Goal: Task Accomplishment & Management: Manage account settings

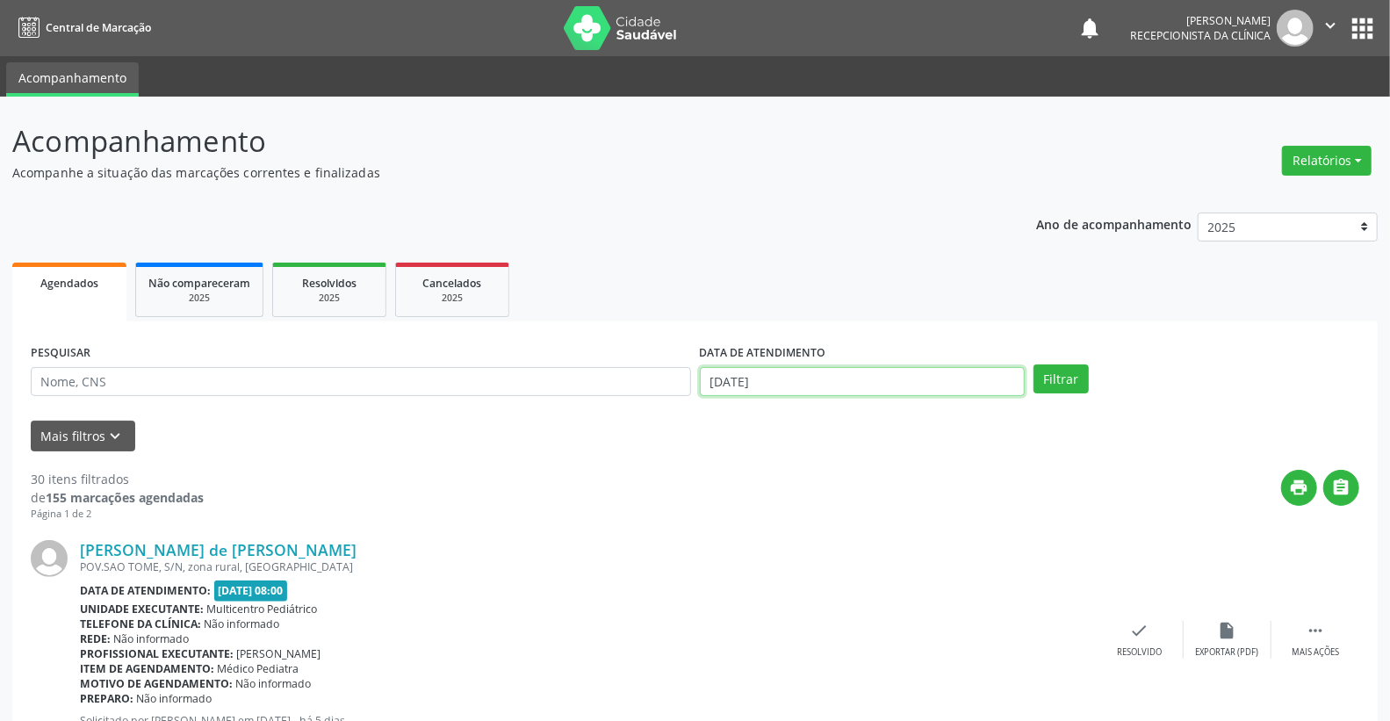
click at [811, 388] on body "Central de Marcação notifications [PERSON_NAME] Recepcionista da clínica  Conf…" at bounding box center [695, 360] width 1390 height 721
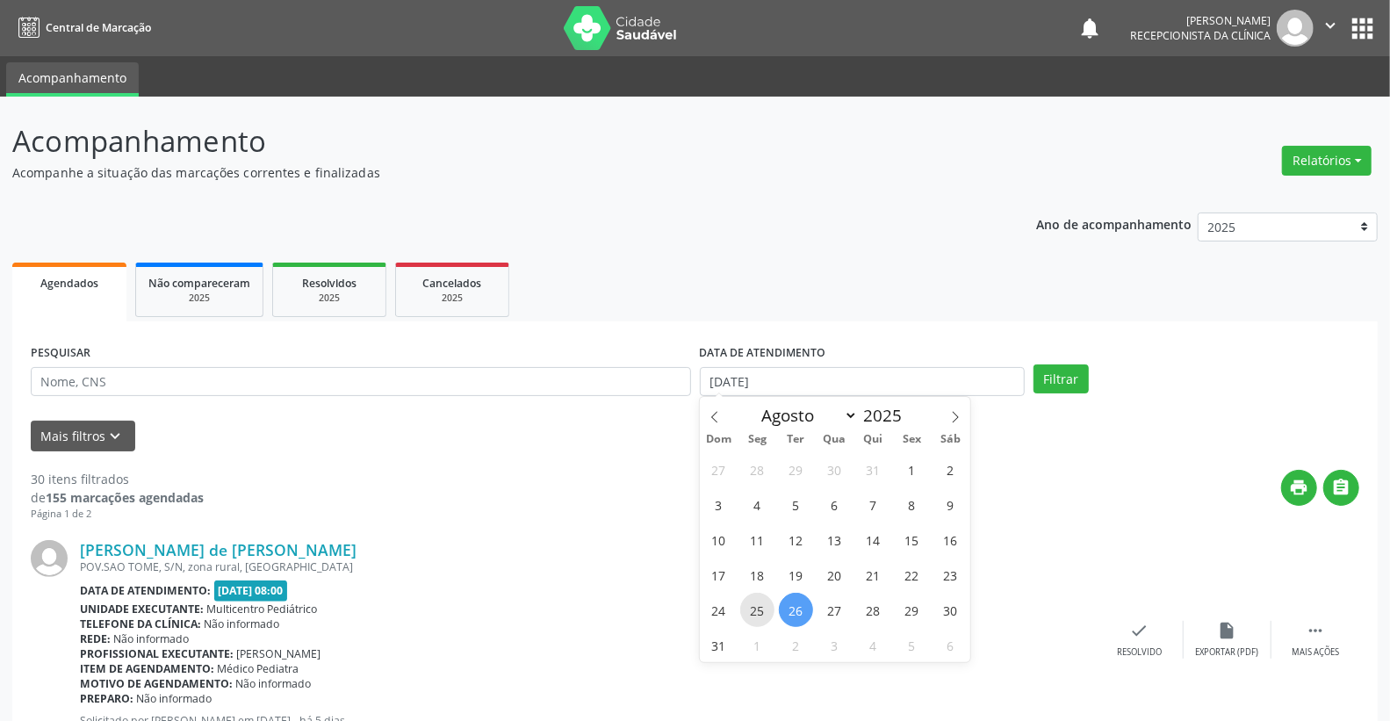
click at [760, 616] on span "25" at bounding box center [757, 610] width 34 height 34
type input "[DATE]"
click at [760, 616] on span "25" at bounding box center [757, 610] width 34 height 34
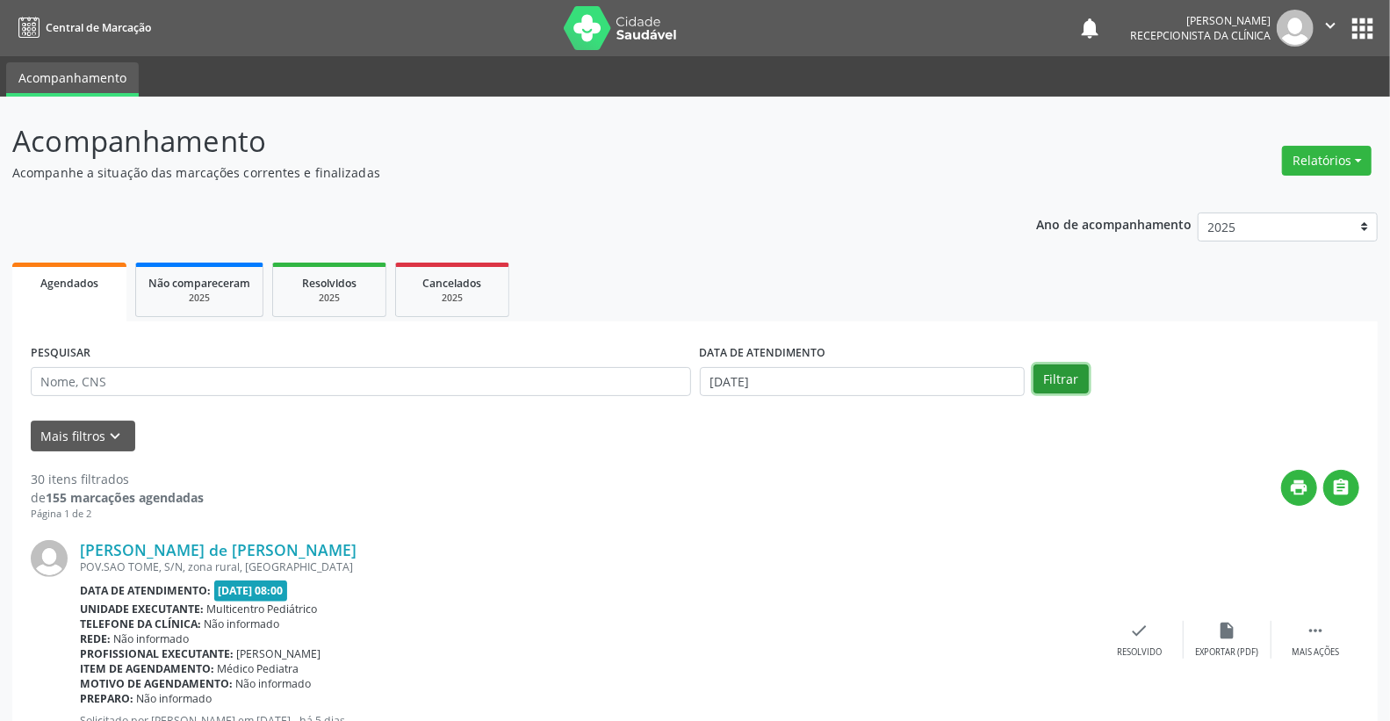
click at [1058, 391] on button "Filtrar" at bounding box center [1060, 379] width 55 height 30
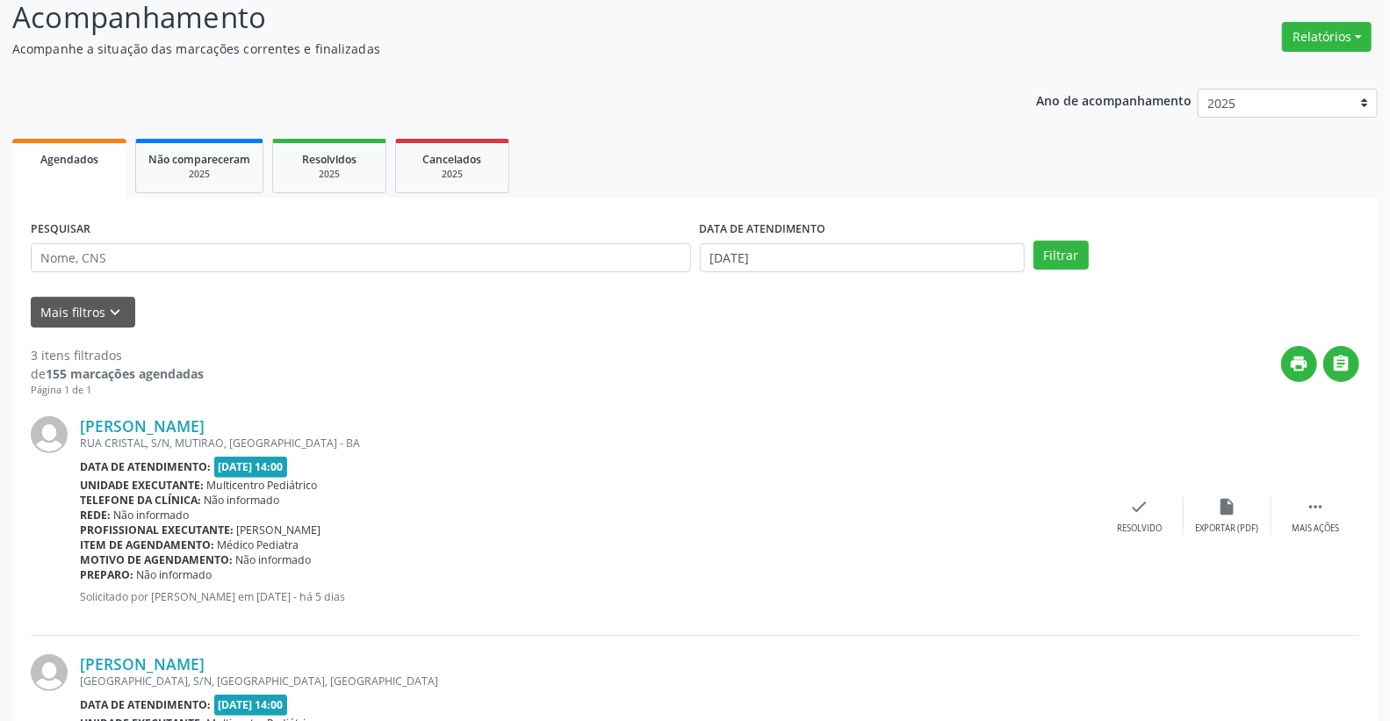
scroll to position [292, 0]
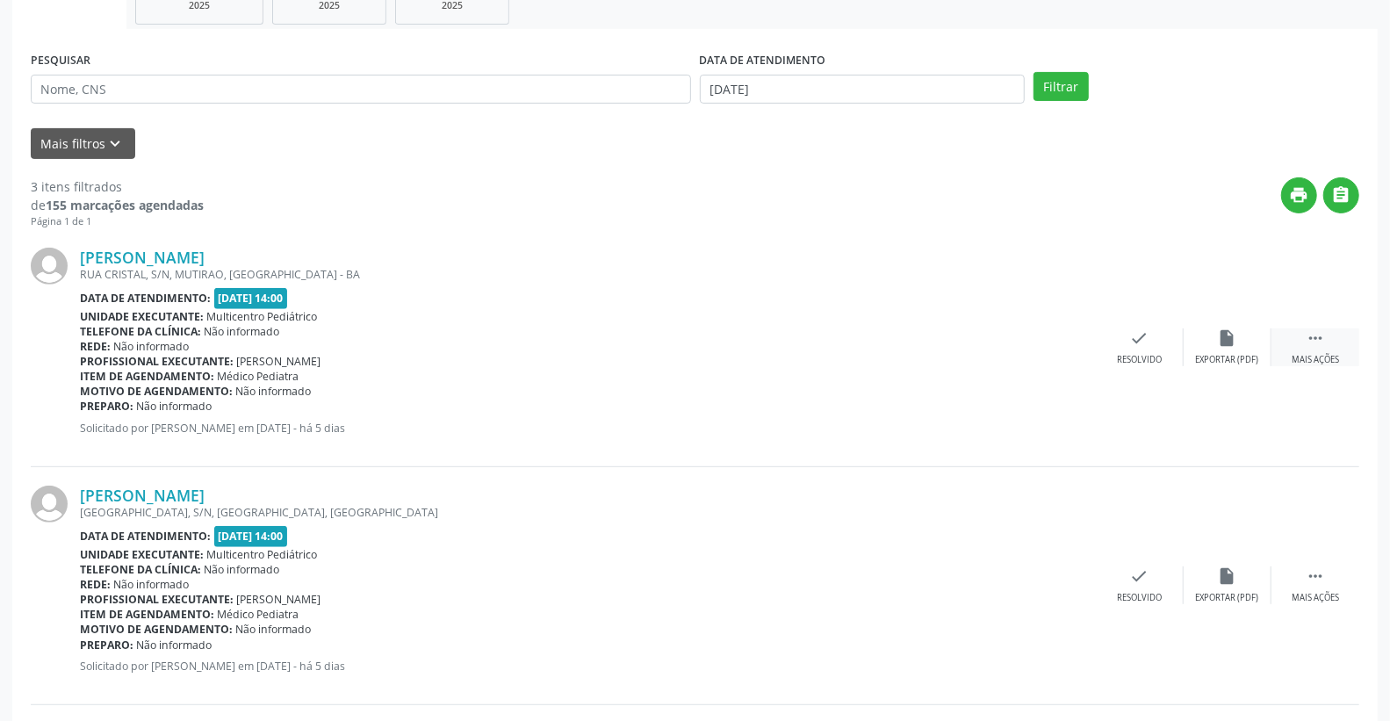
click at [1318, 358] on div "Mais ações" at bounding box center [1314, 360] width 47 height 12
click at [1232, 342] on icon "alarm_off" at bounding box center [1226, 337] width 19 height 19
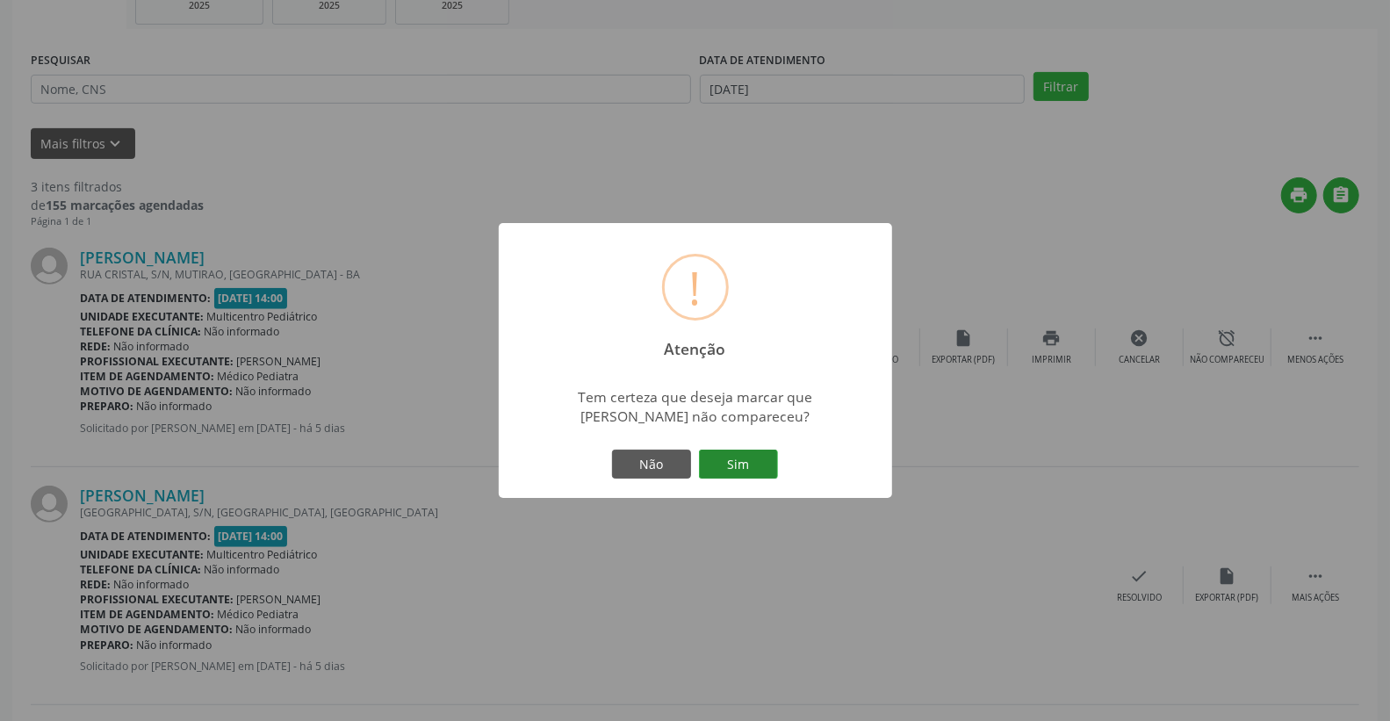
click at [742, 470] on button "Sim" at bounding box center [738, 464] width 79 height 30
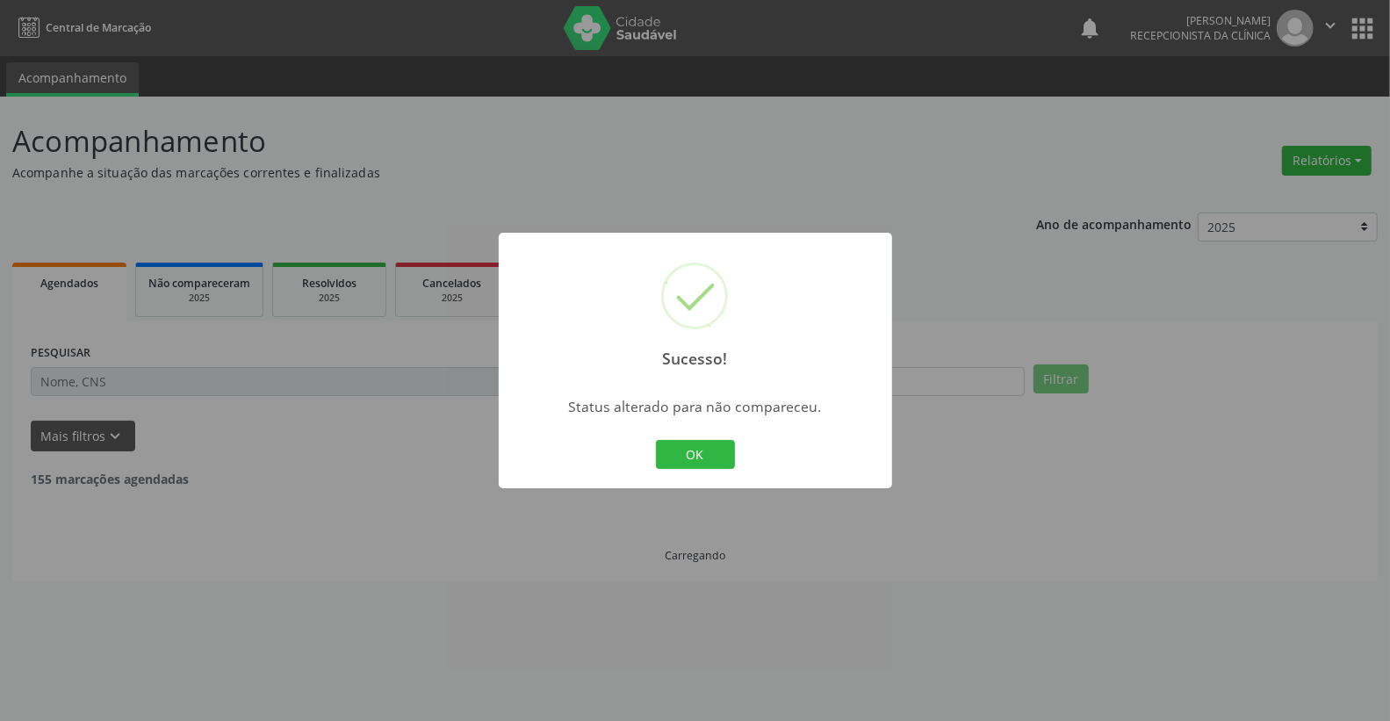
scroll to position [0, 0]
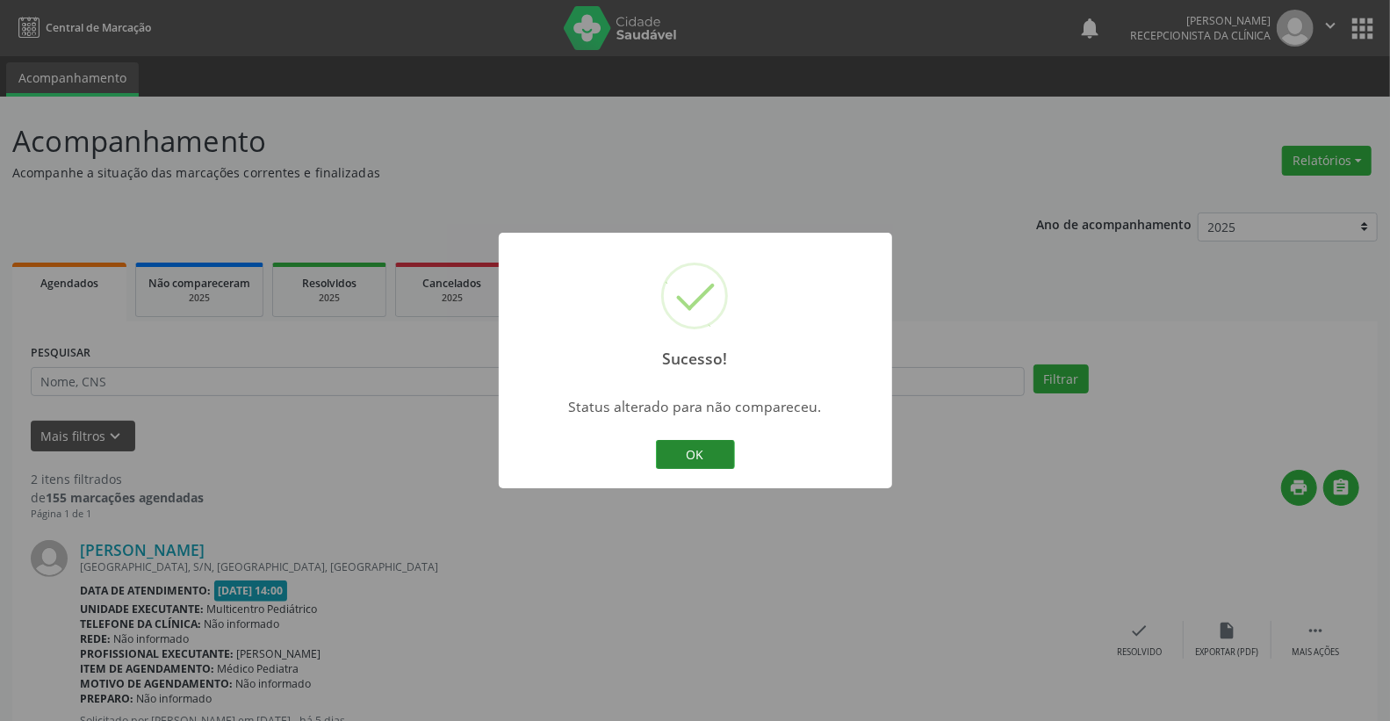
click at [673, 458] on button "OK" at bounding box center [695, 455] width 79 height 30
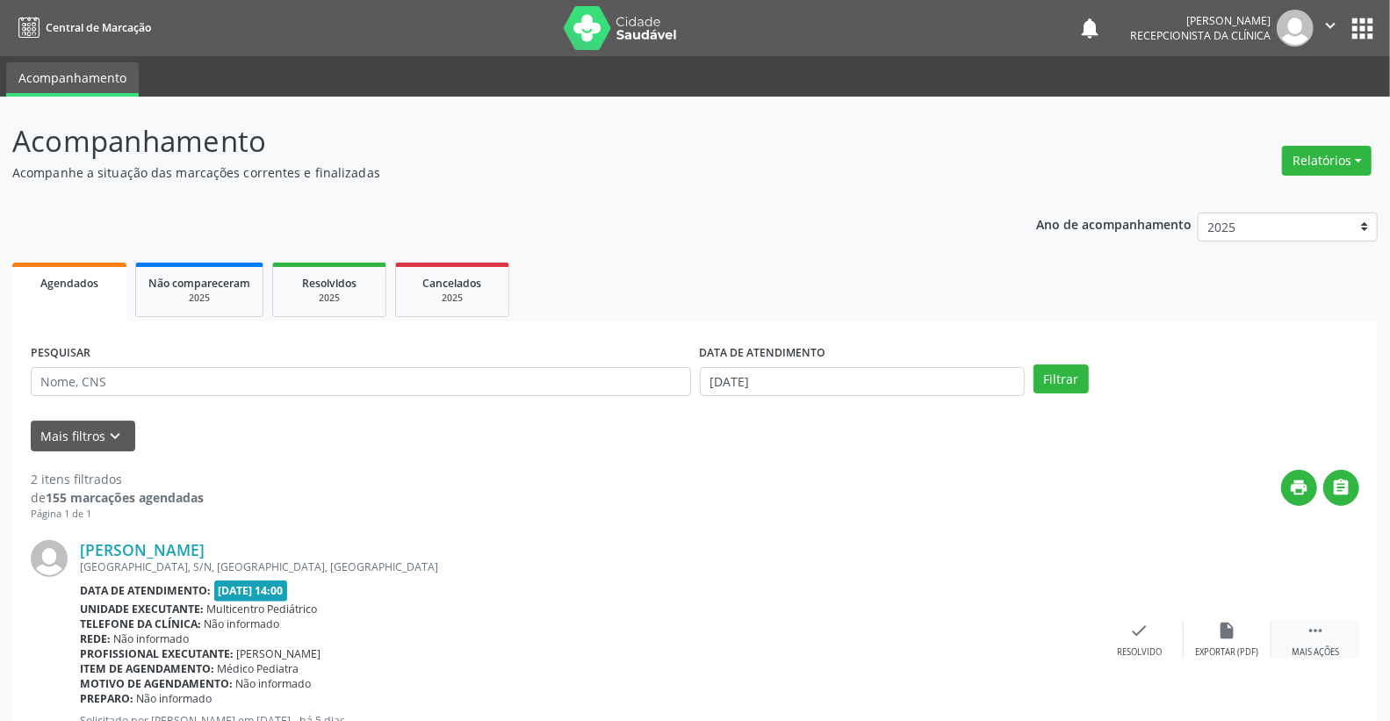
click at [1323, 636] on icon "" at bounding box center [1314, 630] width 19 height 19
click at [1249, 626] on div "alarm_off Não compareceu" at bounding box center [1227, 640] width 88 height 38
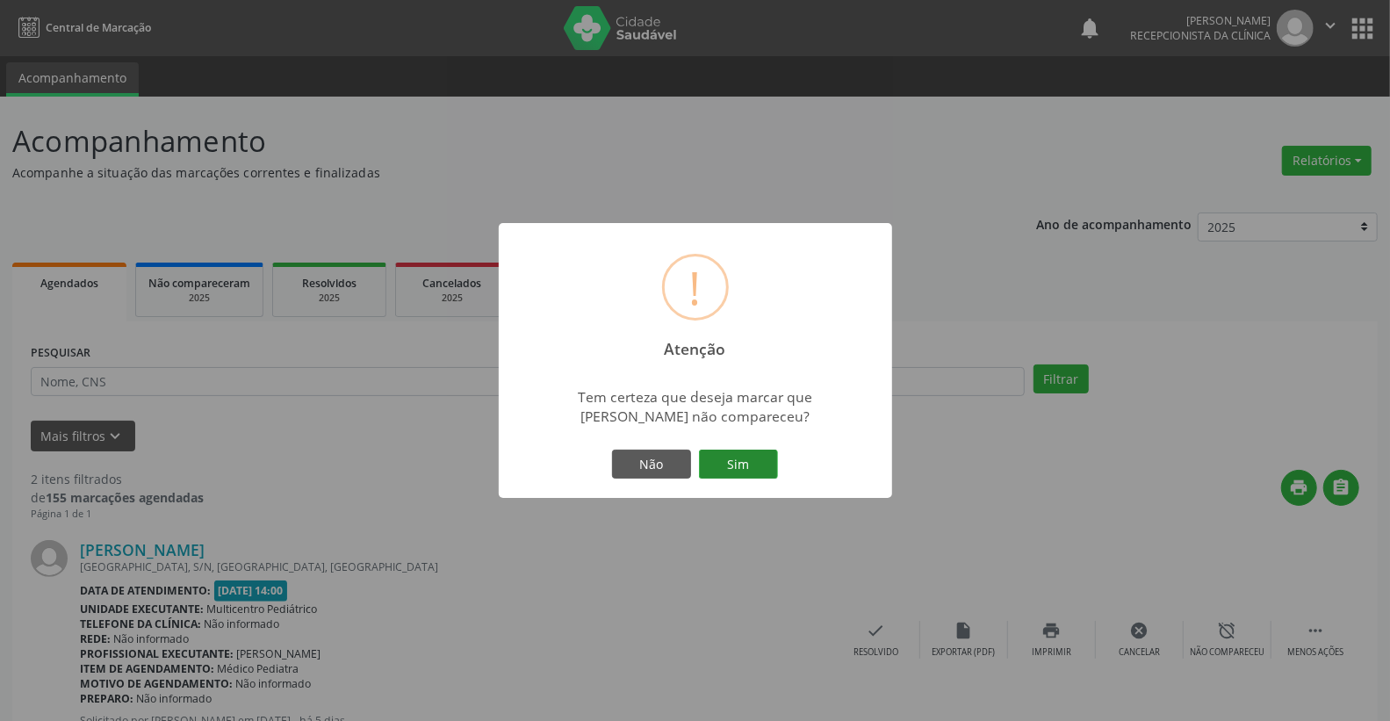
click at [734, 470] on button "Sim" at bounding box center [738, 464] width 79 height 30
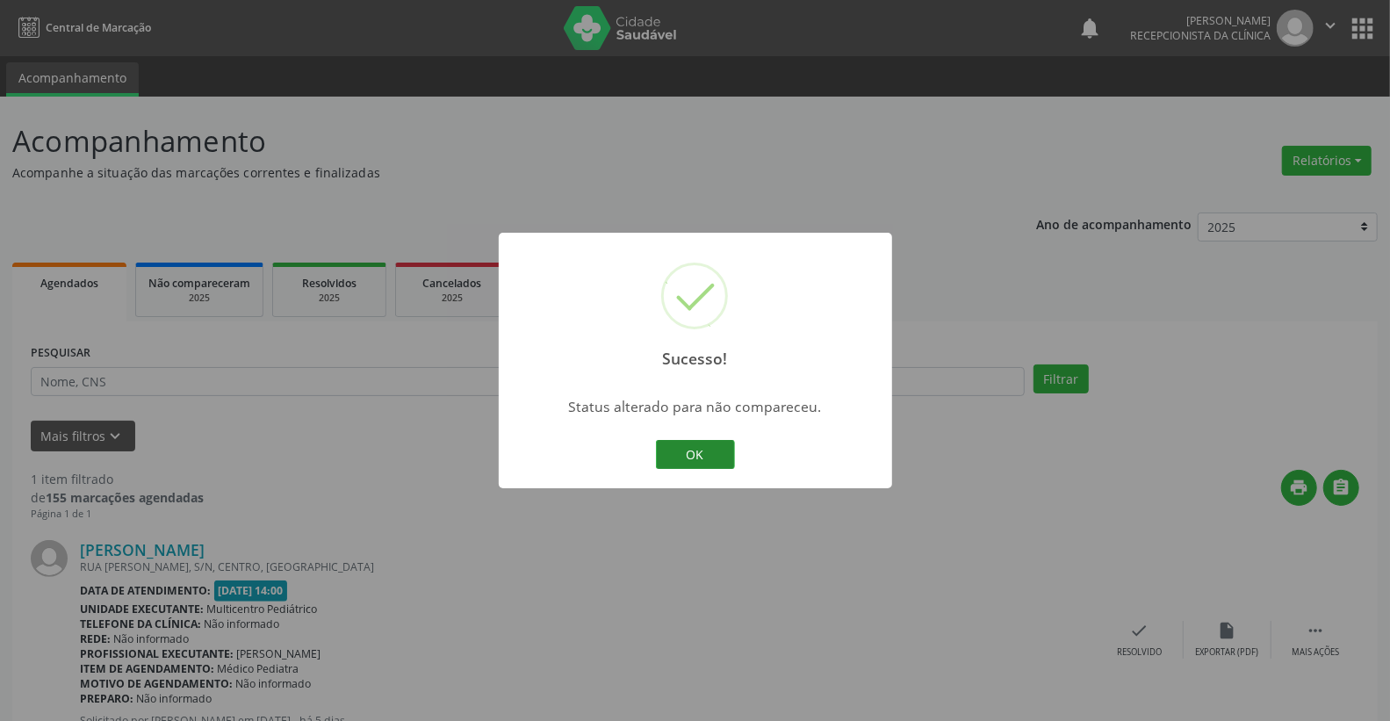
click at [688, 440] on button "OK" at bounding box center [695, 455] width 79 height 30
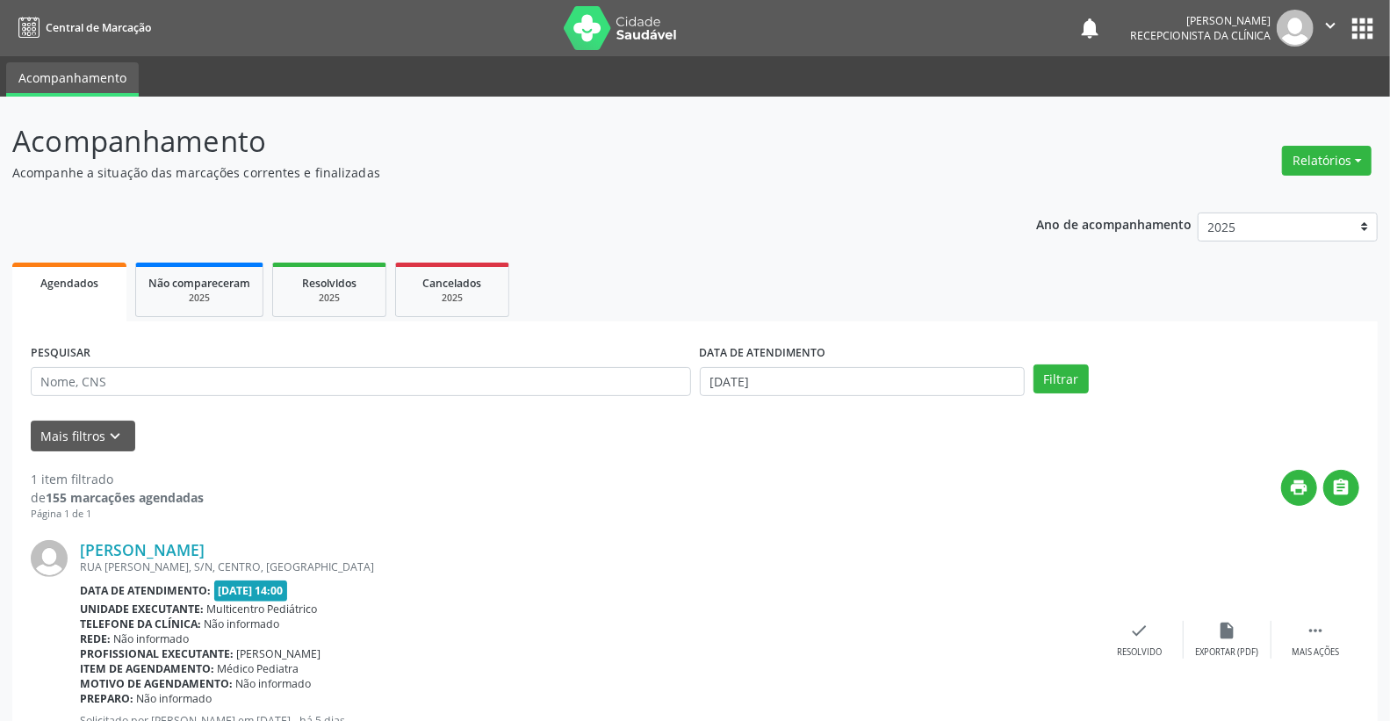
click at [1304, 617] on div "[PERSON_NAME] [STREET_ADDRESS][PERSON_NAME] Data de atendimento: [DATE] 14:00 U…" at bounding box center [695, 639] width 1328 height 237
click at [1311, 630] on icon "" at bounding box center [1314, 630] width 19 height 19
click at [1232, 628] on icon "alarm_off" at bounding box center [1226, 630] width 19 height 19
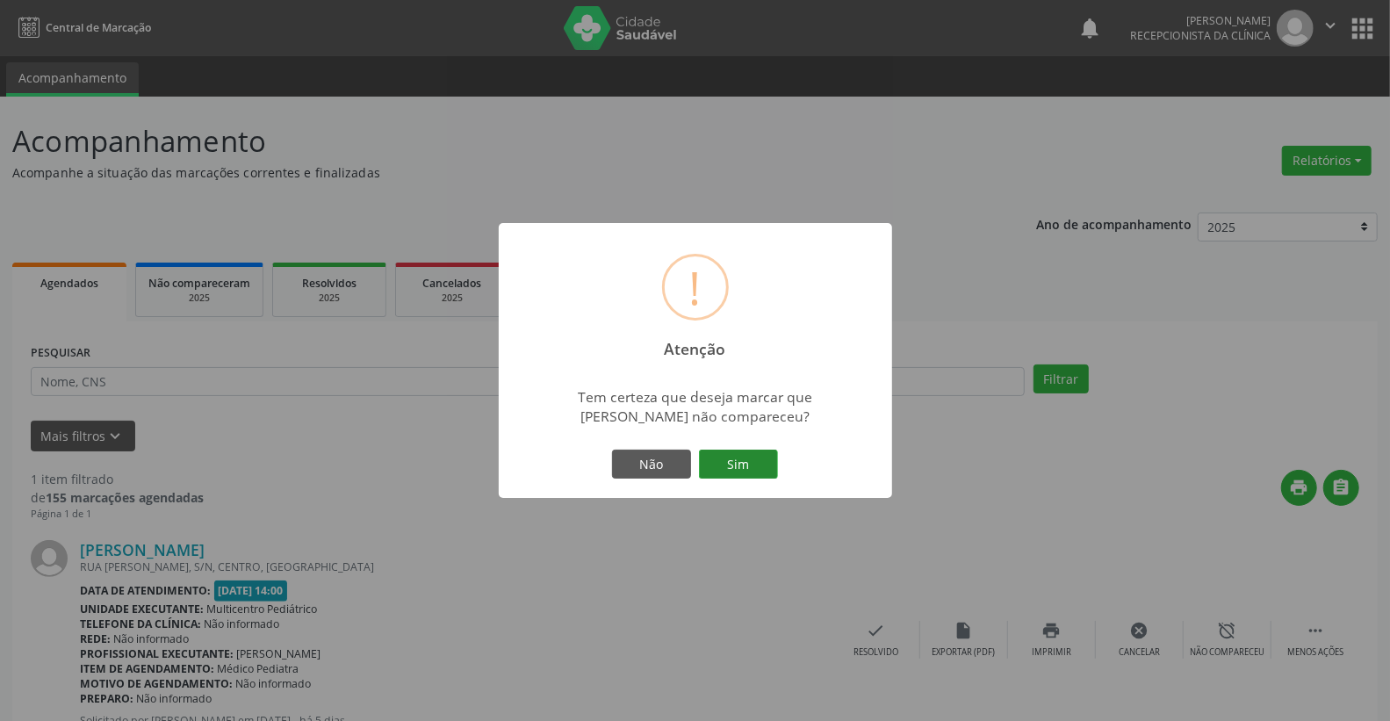
click at [742, 459] on button "Sim" at bounding box center [738, 464] width 79 height 30
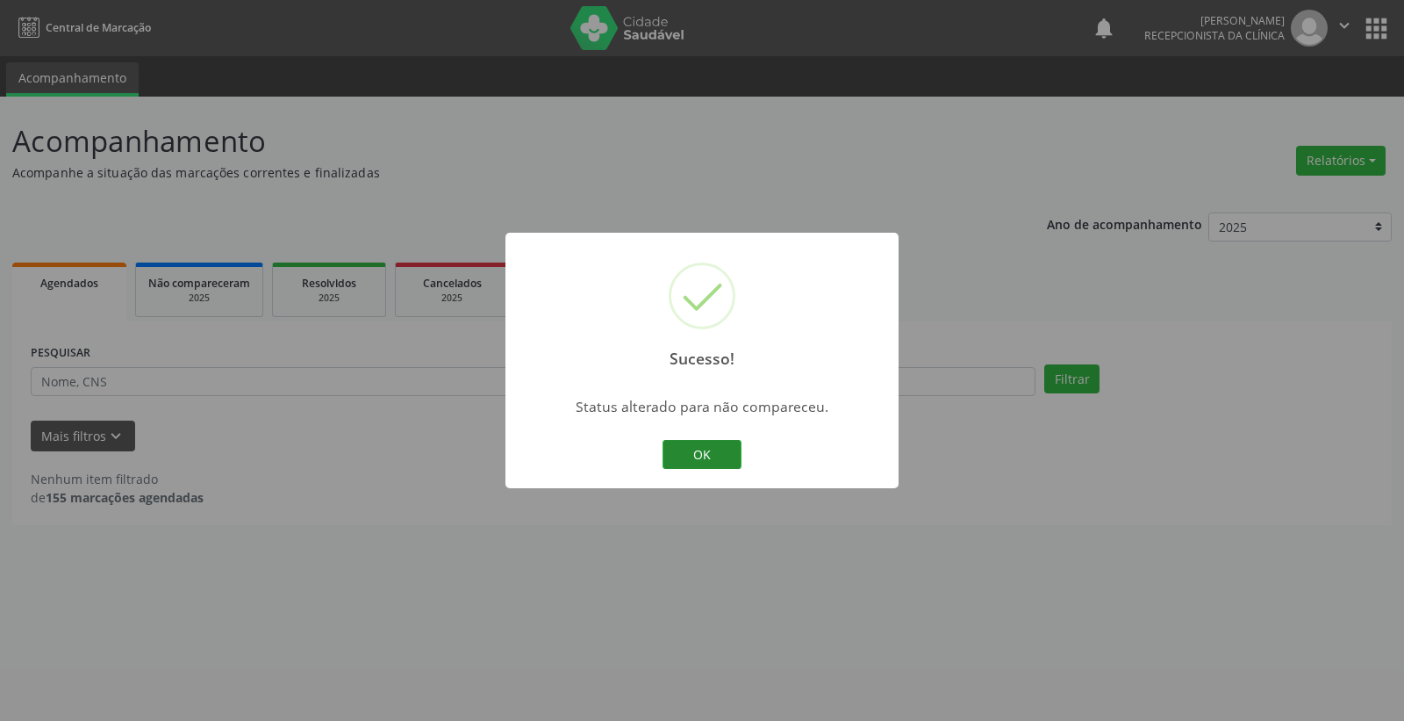
click at [715, 444] on button "OK" at bounding box center [702, 455] width 79 height 30
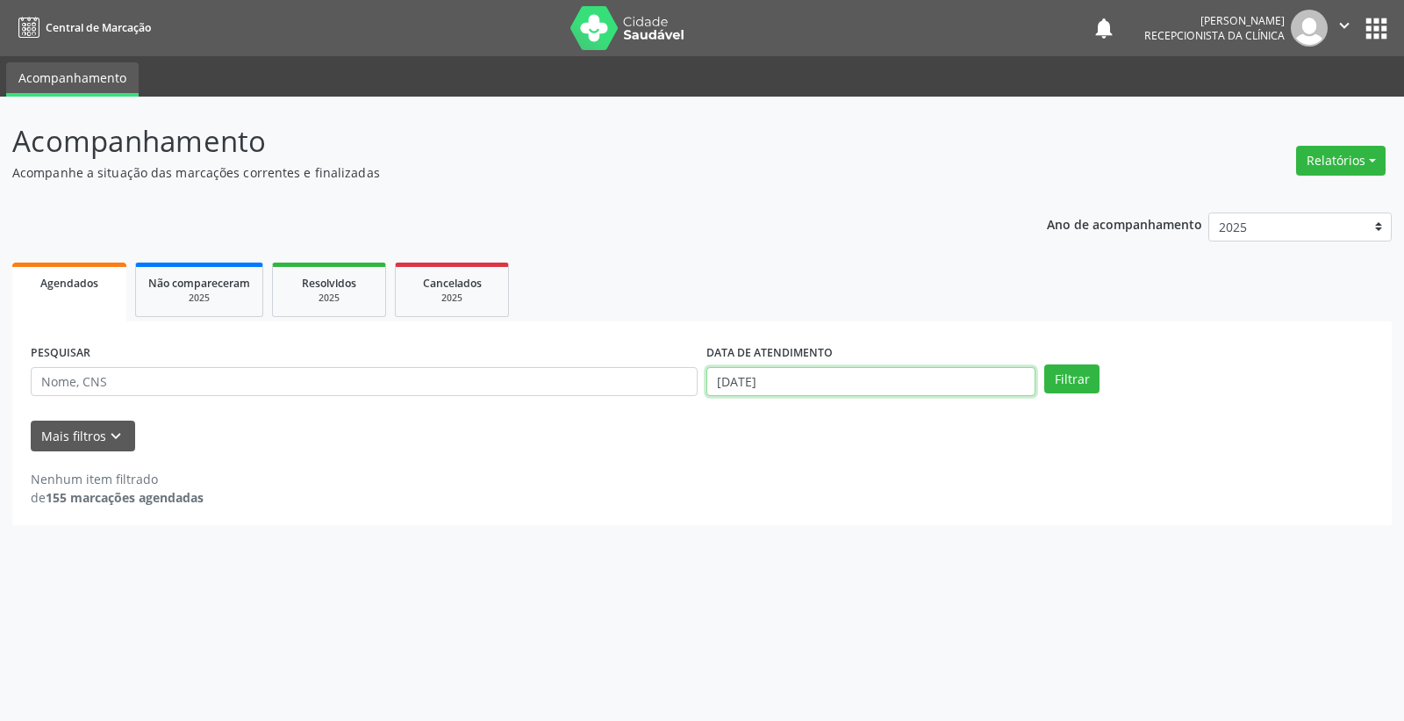
click at [796, 377] on input "[DATE]" at bounding box center [871, 382] width 329 height 30
click at [800, 600] on span "26" at bounding box center [796, 610] width 34 height 34
type input "[DATE]"
click at [800, 600] on span "26" at bounding box center [796, 610] width 34 height 34
click at [1076, 380] on button "Filtrar" at bounding box center [1072, 379] width 55 height 30
